Goal: Task Accomplishment & Management: Use online tool/utility

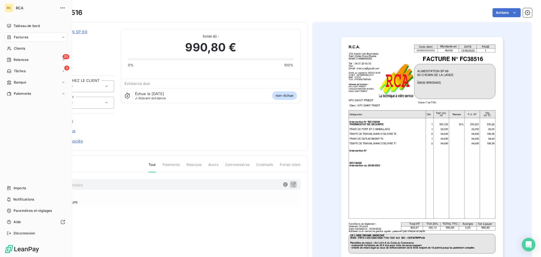
click at [4, 190] on div "RC RCA Tableau de bord Factures Clients 55 Relances 3 Tâches Banque Paiements I…" at bounding box center [36, 128] width 72 height 257
click at [12, 189] on div "Imports" at bounding box center [36, 187] width 63 height 9
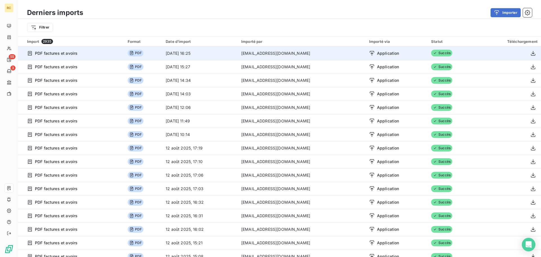
click at [146, 49] on td "PDF" at bounding box center [143, 53] width 38 height 14
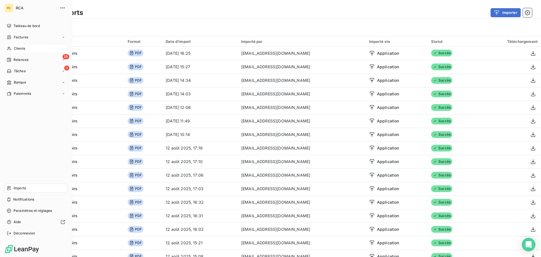
click at [13, 45] on div "Clients" at bounding box center [36, 48] width 63 height 9
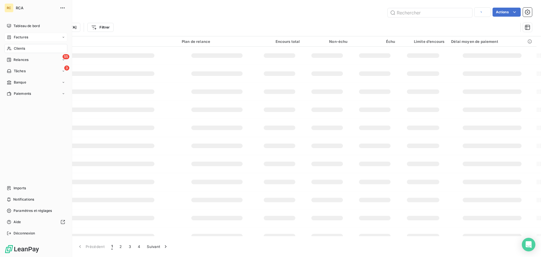
click at [16, 39] on span "Factures" at bounding box center [21, 37] width 14 height 5
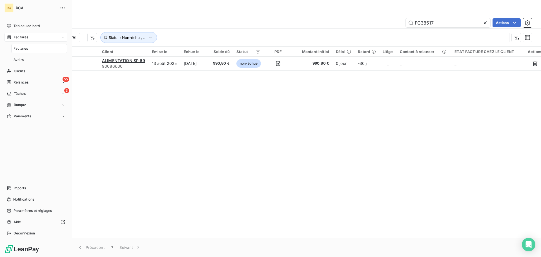
type input "FC38517"
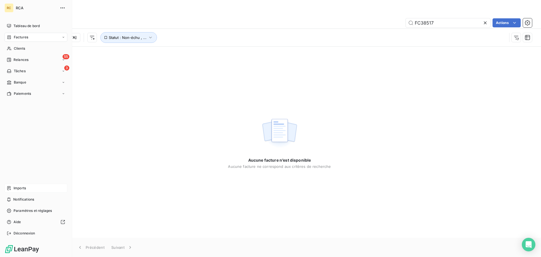
click at [21, 189] on span "Imports" at bounding box center [20, 187] width 12 height 5
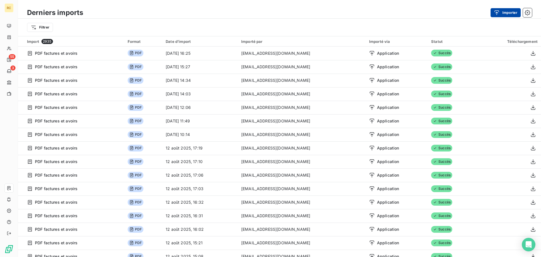
click at [510, 11] on button "Importer" at bounding box center [505, 12] width 30 height 9
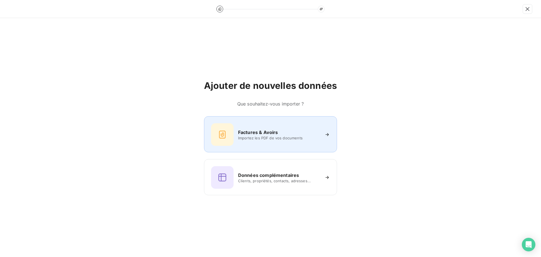
click at [277, 125] on div "Factures & Avoirs Importez les PDF de vos documents" at bounding box center [270, 134] width 119 height 23
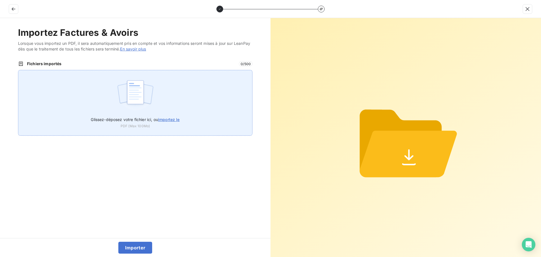
click at [98, 94] on div "Glissez-déposez votre fichier ici, ou importez le PDF (Max 100Mo)" at bounding box center [135, 103] width 234 height 66
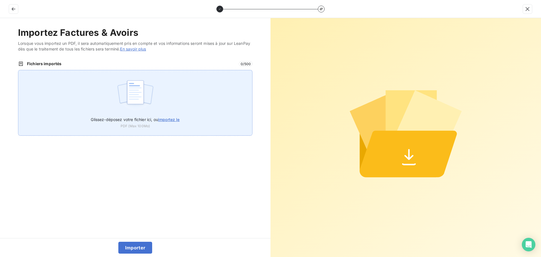
type input "C:\fakepath\FC38517.pdf"
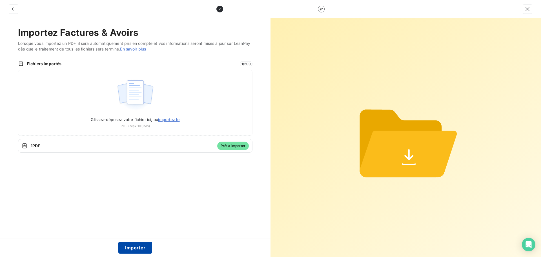
click at [138, 246] on button "Importer" at bounding box center [135, 247] width 34 height 12
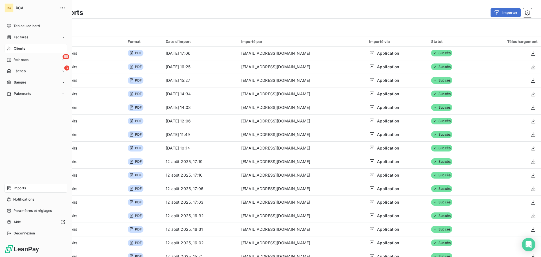
click at [21, 50] on span "Clients" at bounding box center [19, 48] width 11 height 5
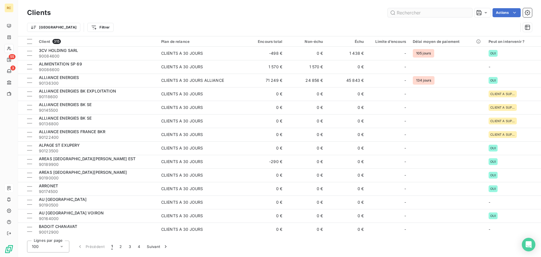
click at [428, 11] on input "text" at bounding box center [430, 12] width 85 height 9
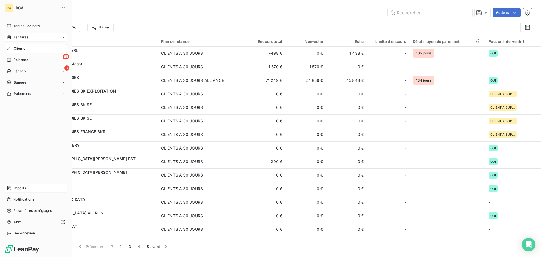
click at [12, 34] on div "Factures" at bounding box center [36, 37] width 63 height 9
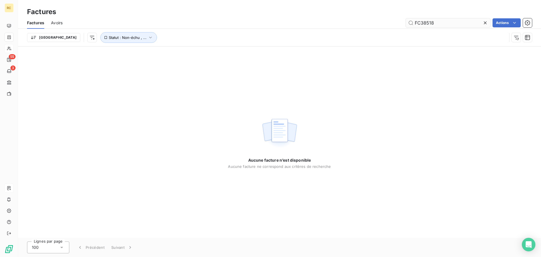
type input "FC38518"
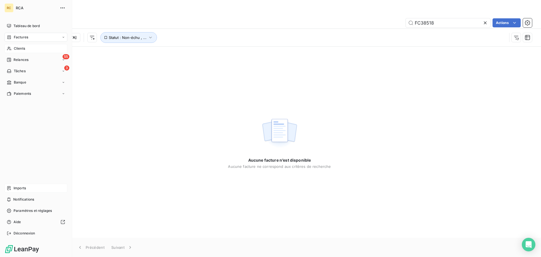
click at [14, 187] on span "Imports" at bounding box center [20, 187] width 12 height 5
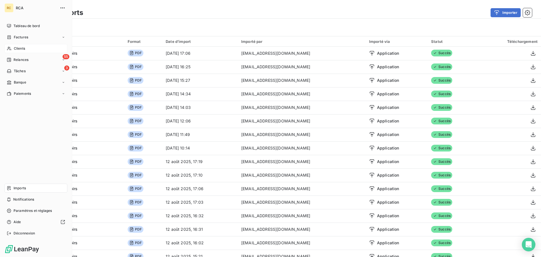
click at [34, 188] on div "Imports" at bounding box center [36, 187] width 63 height 9
click at [17, 34] on div "Factures" at bounding box center [36, 37] width 63 height 9
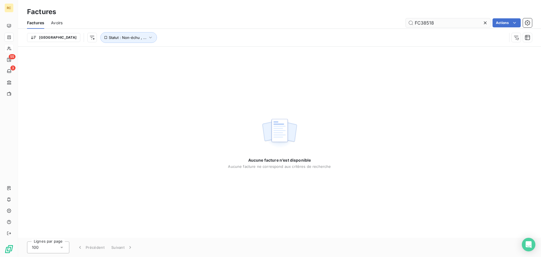
click at [460, 26] on input "FC38518" at bounding box center [448, 22] width 85 height 9
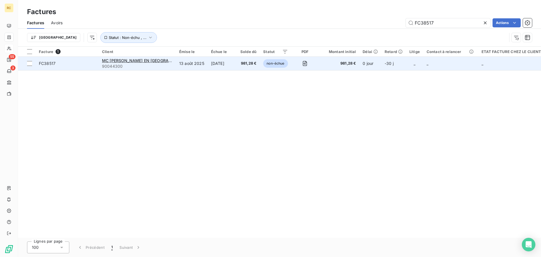
type input "FC38517"
click at [42, 64] on span "FC38517" at bounding box center [47, 63] width 17 height 5
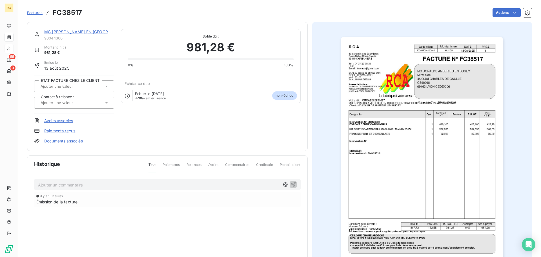
click at [52, 142] on link "Documents associés" at bounding box center [63, 141] width 39 height 6
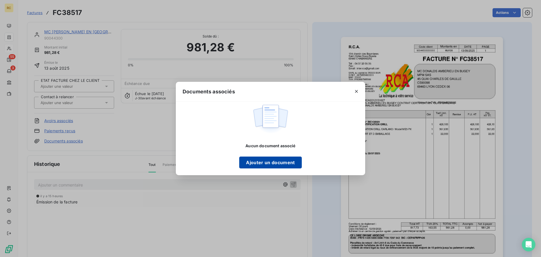
click at [267, 162] on button "Ajouter un document" at bounding box center [270, 162] width 62 height 12
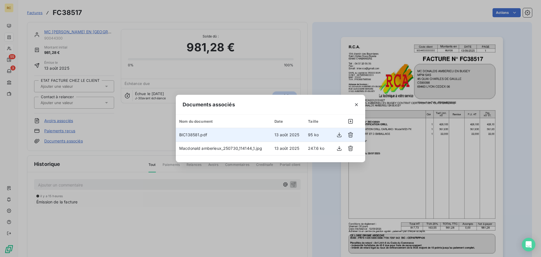
click at [221, 136] on td "BIC138581.pdf" at bounding box center [223, 135] width 95 height 14
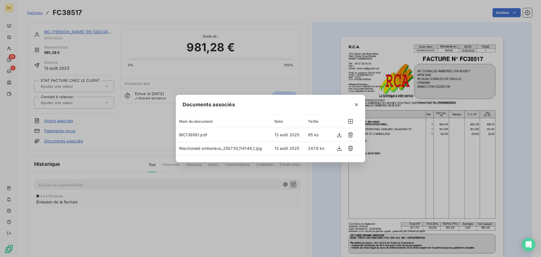
drag, startPoint x: 355, startPoint y: 104, endPoint x: 352, endPoint y: 112, distance: 8.5
click at [355, 104] on icon "button" at bounding box center [357, 105] width 6 height 6
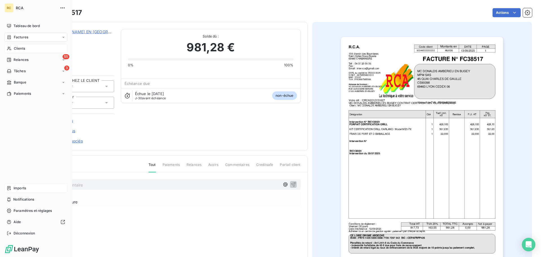
click at [20, 187] on span "Imports" at bounding box center [20, 187] width 12 height 5
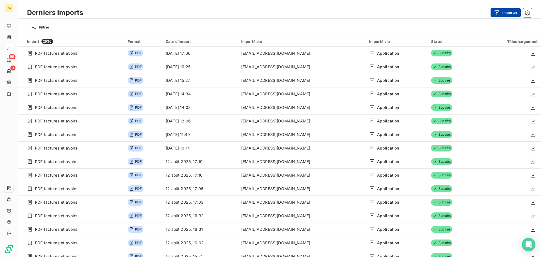
click at [504, 11] on button "Importer" at bounding box center [505, 12] width 30 height 9
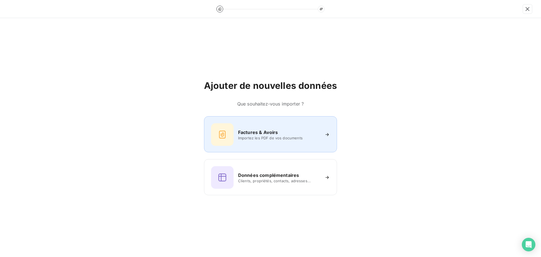
click at [251, 135] on h6 "Factures & Avoirs" at bounding box center [258, 132] width 40 height 7
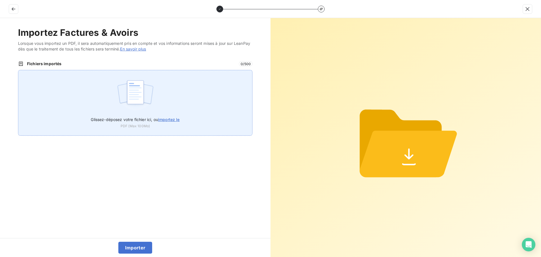
click at [189, 103] on div "Glissez-déposez votre fichier ici, ou importez le PDF (Max 100Mo)" at bounding box center [135, 103] width 234 height 66
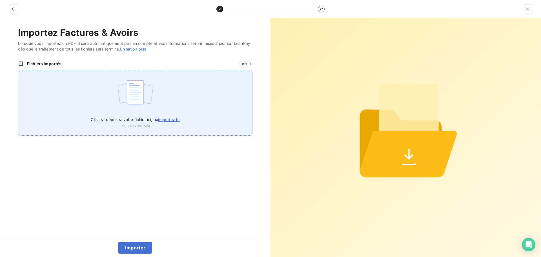
type input "C:\fakepath\FC38518.pdf"
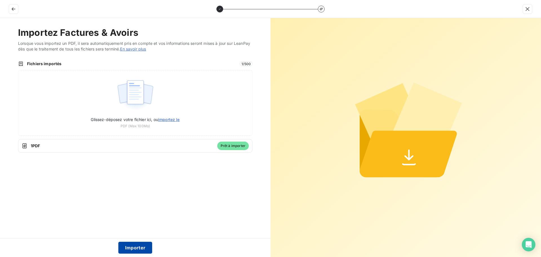
click at [125, 249] on button "Importer" at bounding box center [135, 247] width 34 height 12
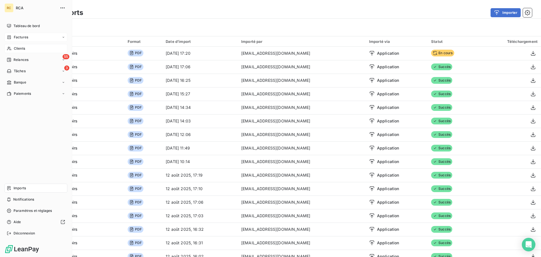
click at [19, 37] on span "Factures" at bounding box center [21, 37] width 14 height 5
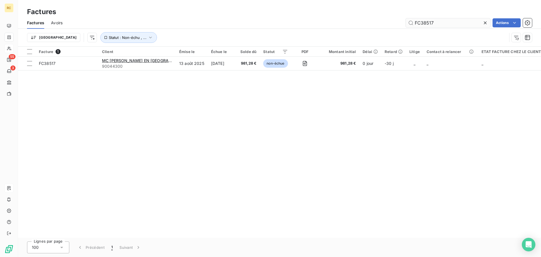
click at [440, 24] on input "FC38517" at bounding box center [448, 22] width 85 height 9
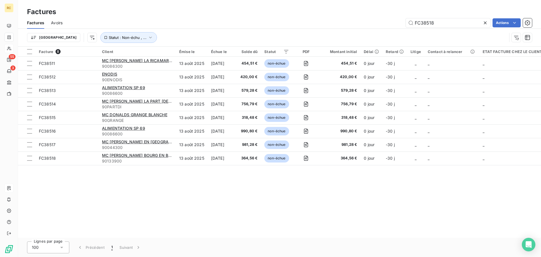
type input "FC38518"
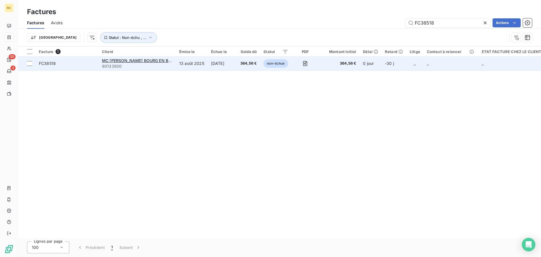
click at [50, 62] on span "FC38518" at bounding box center [47, 63] width 17 height 5
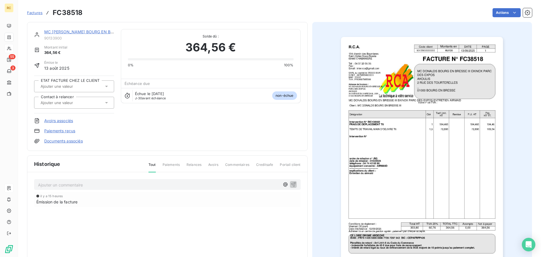
click at [72, 142] on link "Documents associés" at bounding box center [63, 141] width 39 height 6
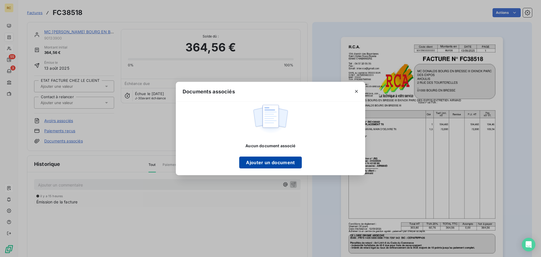
click at [265, 163] on button "Ajouter un document" at bounding box center [270, 162] width 62 height 12
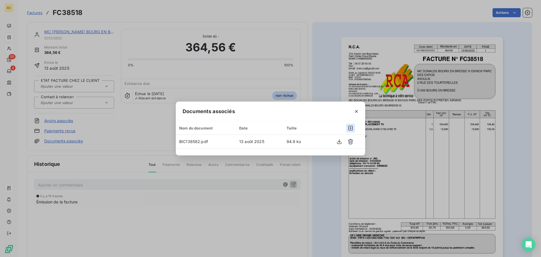
click at [352, 126] on icon "button" at bounding box center [351, 128] width 6 height 6
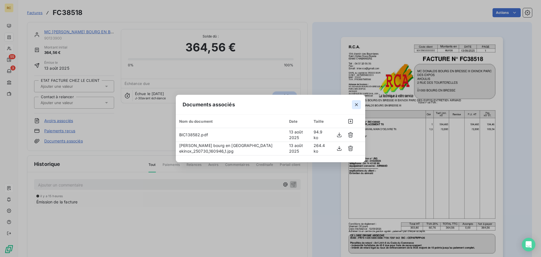
click at [357, 107] on button "button" at bounding box center [356, 104] width 9 height 9
